Goal: Task Accomplishment & Management: Use online tool/utility

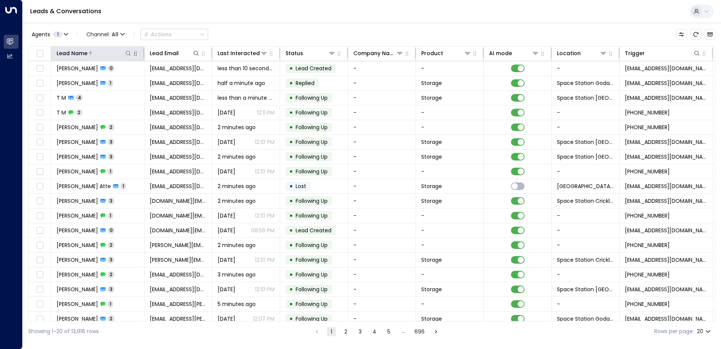
click at [128, 53] on icon at bounding box center [128, 53] width 6 height 6
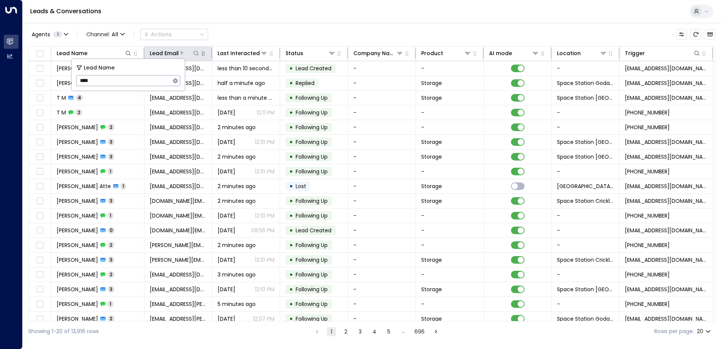
type input "*****"
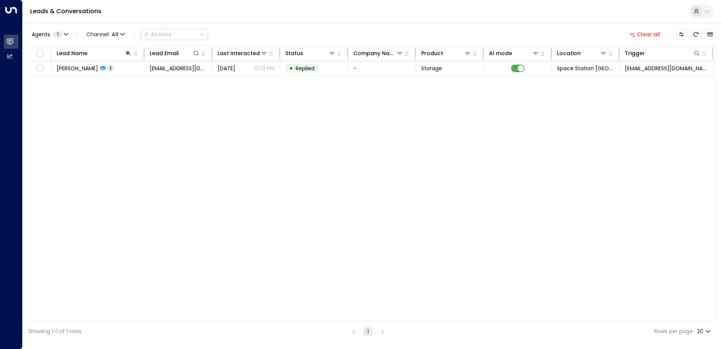
click at [233, 35] on div "Agents 1 Channel: All Actions Clear all" at bounding box center [372, 34] width 688 height 16
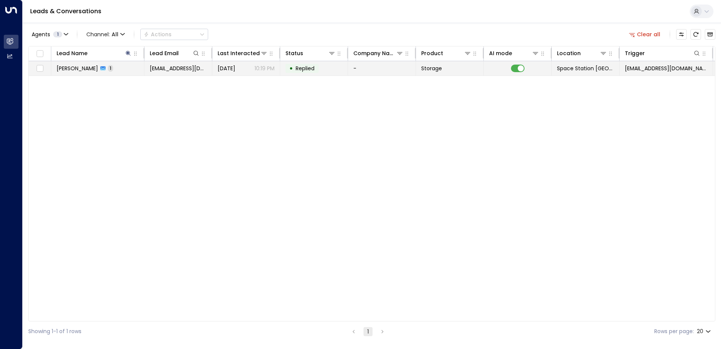
click at [228, 65] on span "[DATE]" at bounding box center [227, 69] width 18 height 8
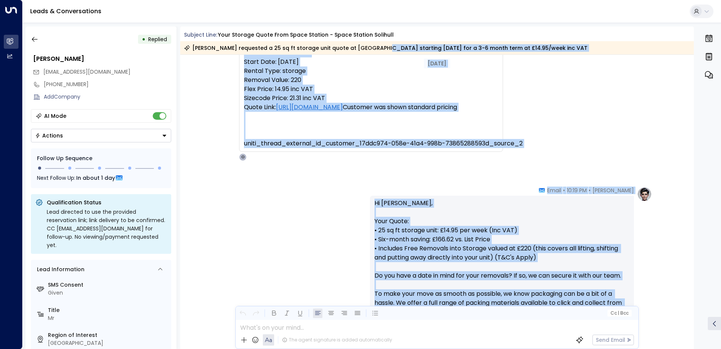
scroll to position [92, 0]
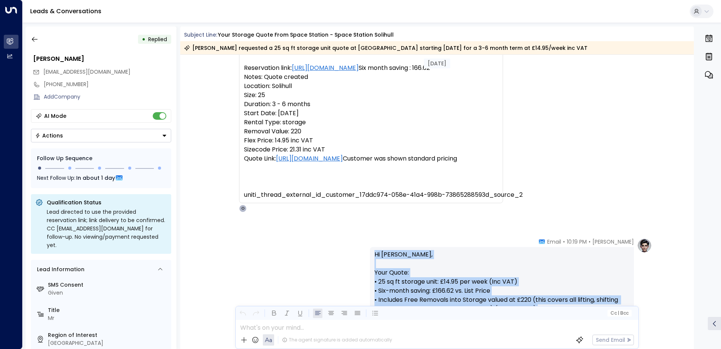
drag, startPoint x: 478, startPoint y: 259, endPoint x: 375, endPoint y: 255, distance: 102.3
drag, startPoint x: 375, startPoint y: 255, endPoint x: 414, endPoint y: 283, distance: 47.3
copy p "Hi Satel, Your Quote: • 25 sq ft storage unit: £14.95 per week (Inc VAT) • Six-…"
